Goal: Browse casually

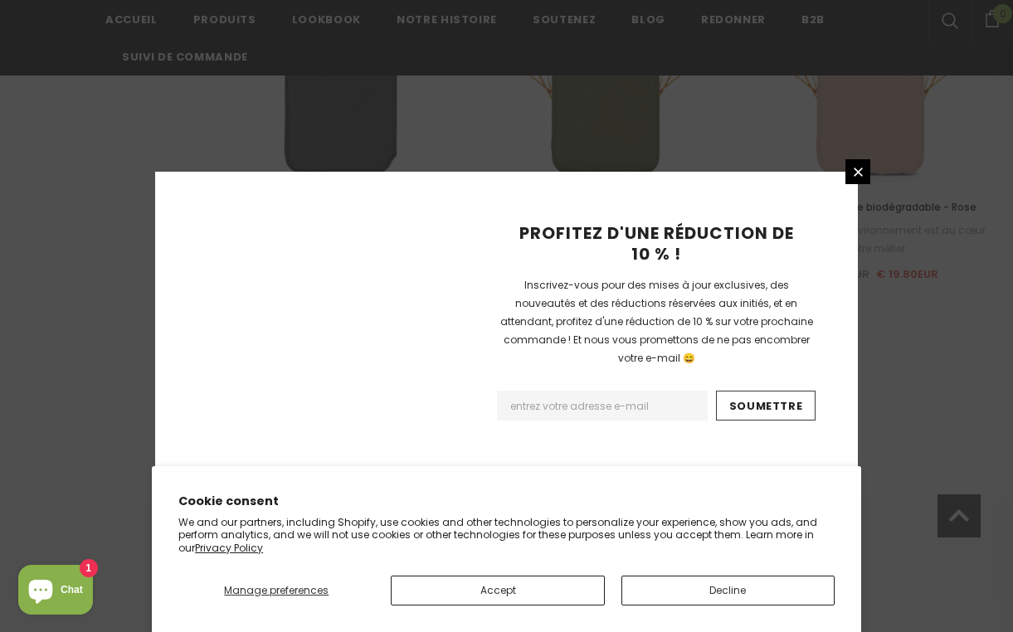
scroll to position [2024, 0]
